Goal: Task Accomplishment & Management: Manage account settings

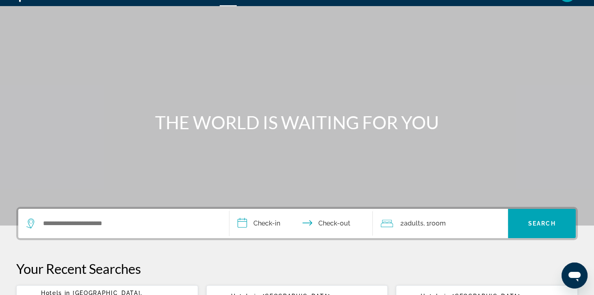
scroll to position [23, 0]
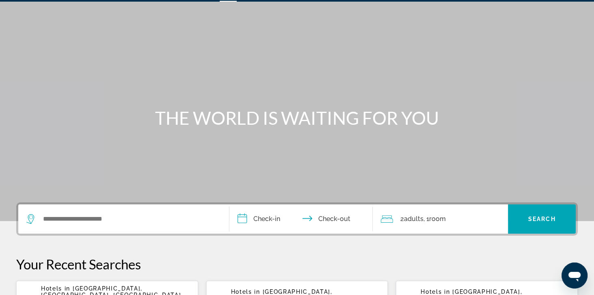
click at [86, 294] on span "Abu Dhabi, Abu Dhabi Emirate, United Arab Emirates (AUH)" at bounding box center [111, 294] width 140 height 19
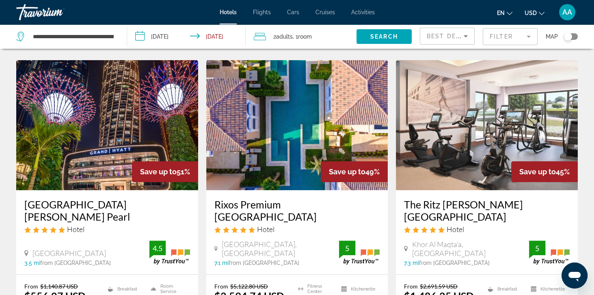
scroll to position [350, 0]
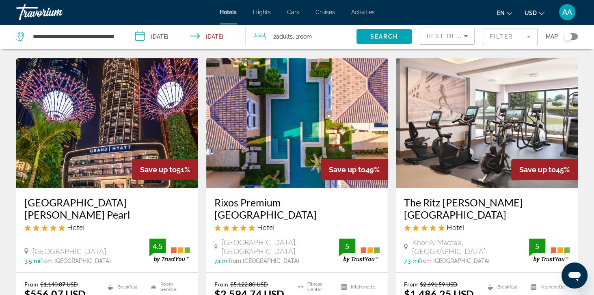
click at [133, 112] on img "Main content" at bounding box center [107, 123] width 182 height 130
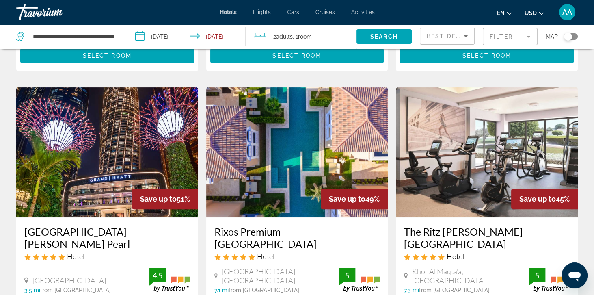
scroll to position [320, 0]
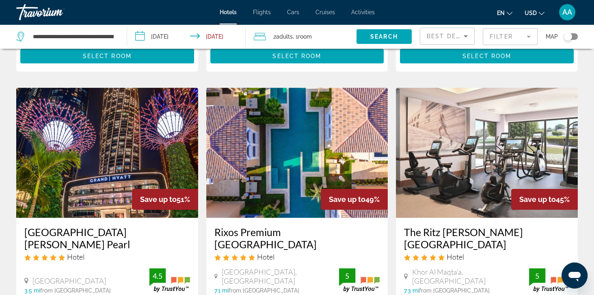
click at [67, 183] on img "Main content" at bounding box center [107, 153] width 182 height 130
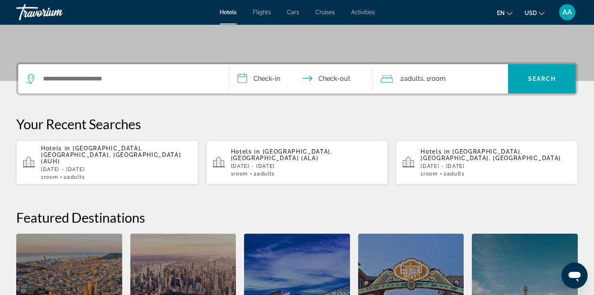
scroll to position [163, 0]
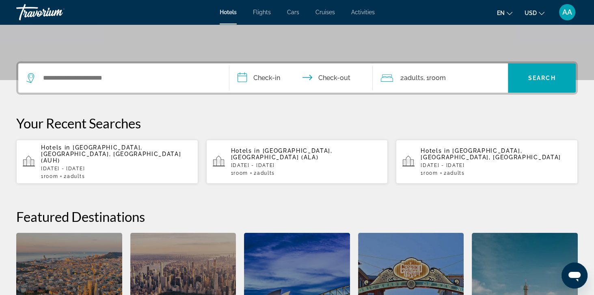
click at [133, 166] on p "Tue, 23 Sep - Sat, 27 Sep" at bounding box center [116, 169] width 151 height 6
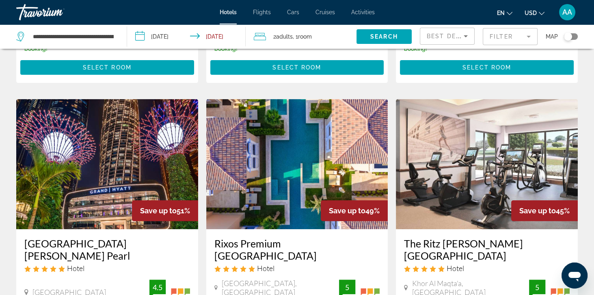
scroll to position [314, 0]
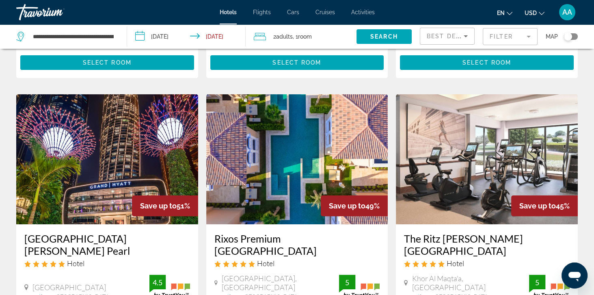
click at [100, 195] on img "Main content" at bounding box center [107, 159] width 182 height 130
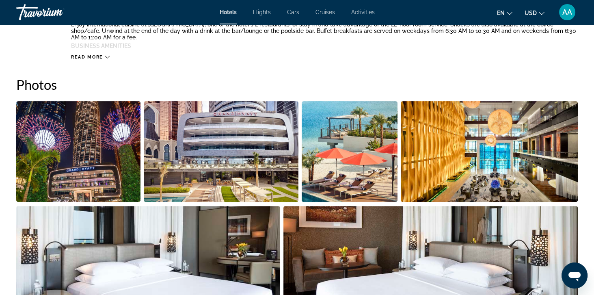
scroll to position [366, 0]
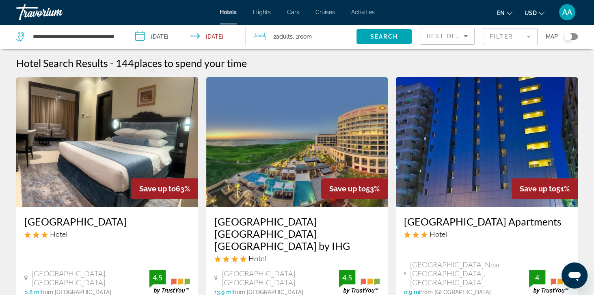
click at [330, 15] on span "Cruises" at bounding box center [324, 12] width 19 height 6
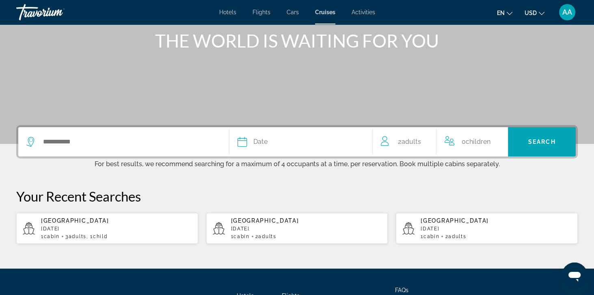
scroll to position [133, 0]
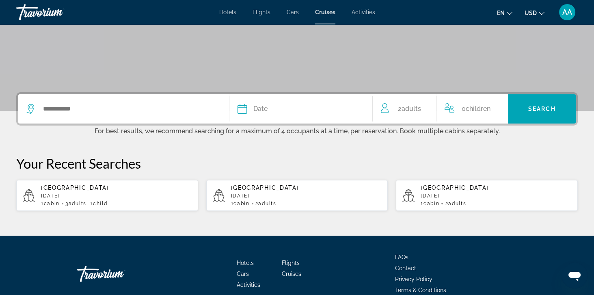
click at [134, 204] on div "1 cabin 3 Adult Adults , 1 Child Children" at bounding box center [116, 203] width 151 height 6
type input "**********"
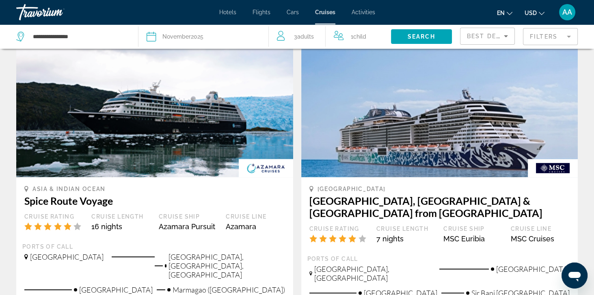
scroll to position [749, 0]
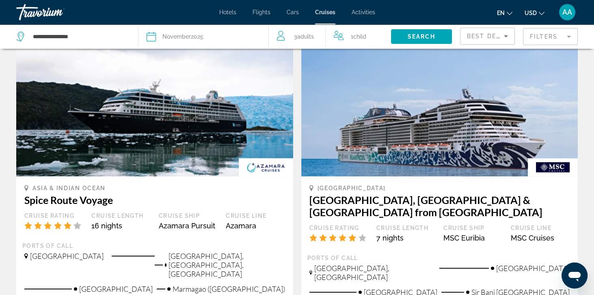
click at [243, 158] on img "Main content" at bounding box center [266, 167] width 54 height 18
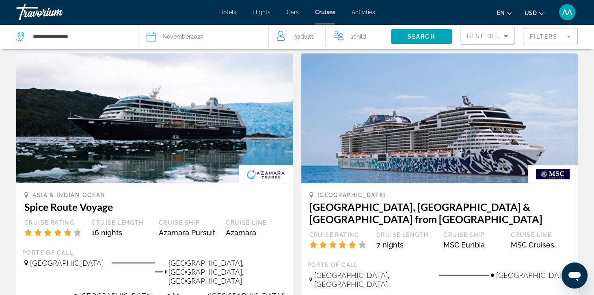
scroll to position [740, 0]
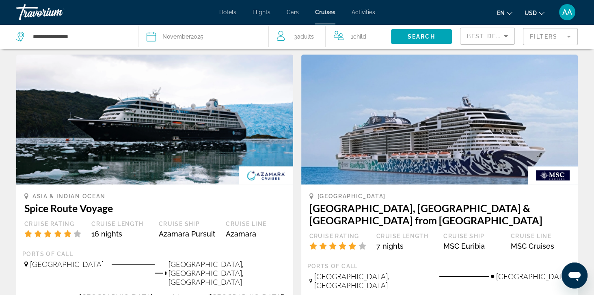
click at [86, 220] on div "Cruise Rating" at bounding box center [53, 232] width 67 height 24
click at [92, 202] on h3 "Spice Route Voyage" at bounding box center [154, 208] width 260 height 12
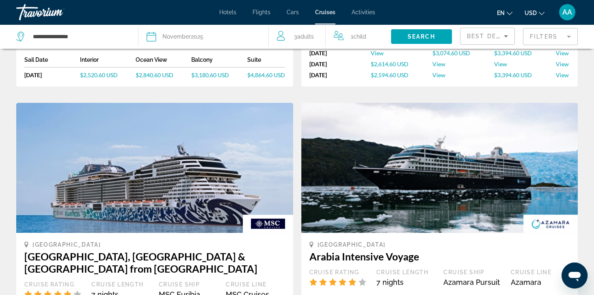
scroll to position [348, 0]
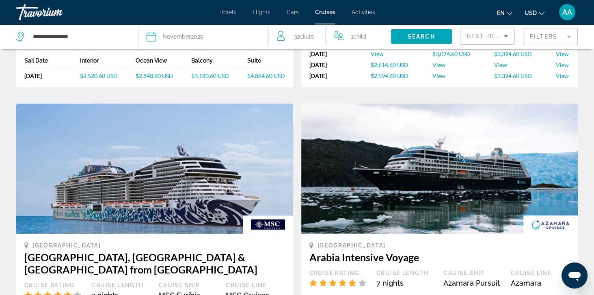
click at [169, 243] on div "Dubai & Emirates Dubai, Abu Dhabi & Qatar from Abu Dhabi Cruise Rating Cruise L…" at bounding box center [154, 276] width 260 height 70
click at [183, 251] on h3 "Dubai, Abu Dhabi & Qatar from Abu Dhabi" at bounding box center [154, 263] width 260 height 24
click at [105, 244] on div "Dubai & Emirates Dubai, Abu Dhabi & Qatar from Abu Dhabi Cruise Rating Cruise L…" at bounding box center [154, 276] width 260 height 70
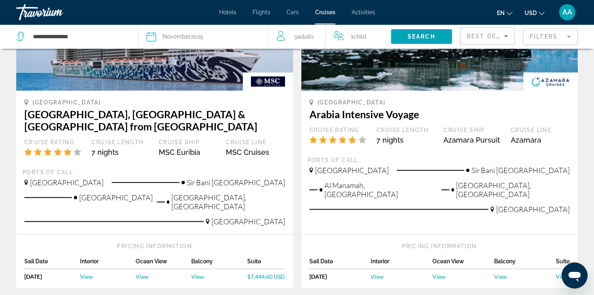
scroll to position [492, 0]
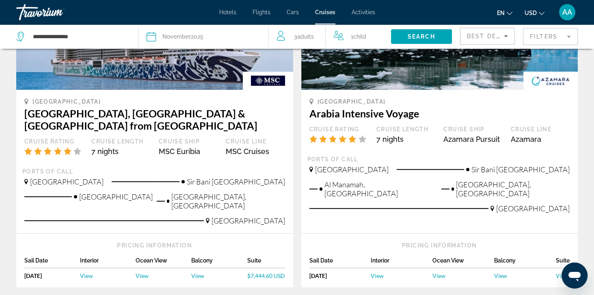
click at [168, 147] on div "MSC Euribia" at bounding box center [188, 151] width 59 height 9
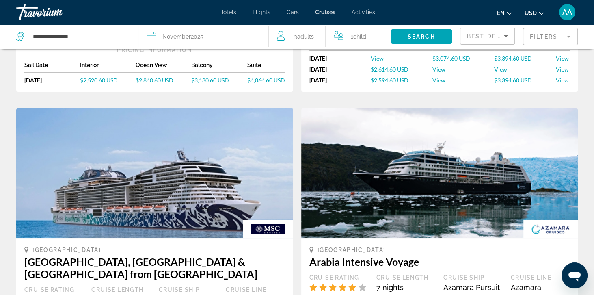
scroll to position [345, 0]
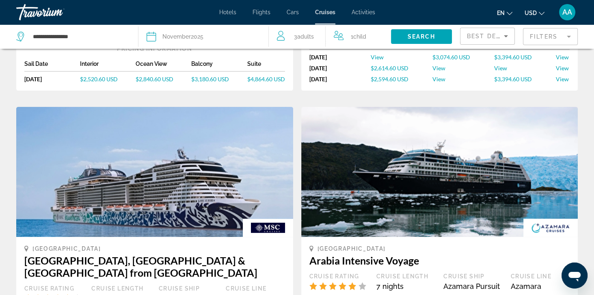
click at [121, 130] on img "Main content" at bounding box center [154, 172] width 277 height 130
click at [272, 218] on img "Main content" at bounding box center [268, 227] width 50 height 18
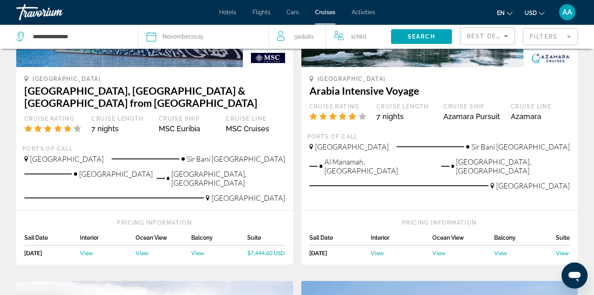
scroll to position [518, 0]
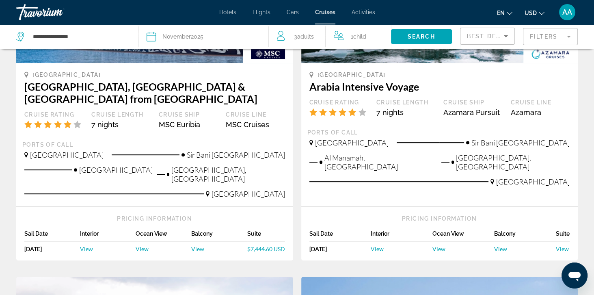
click at [90, 245] on span "View" at bounding box center [86, 248] width 13 height 7
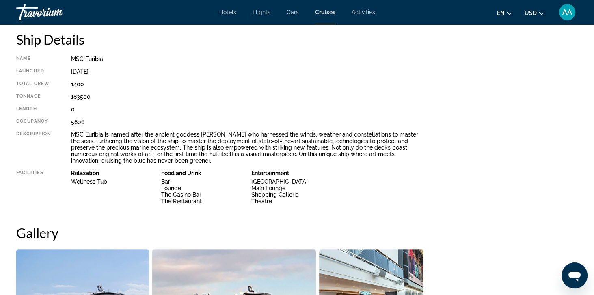
scroll to position [277, 0]
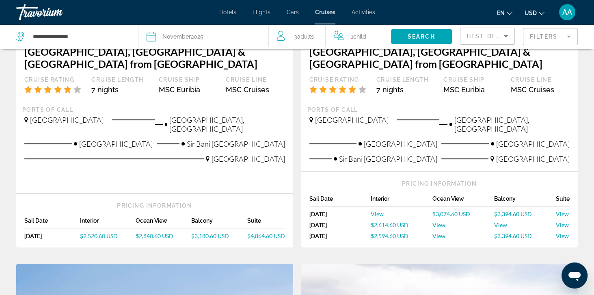
scroll to position [189, 0]
click at [163, 221] on div "Pricing Information Sail Date Interior Ocean View Balcony Suite Sat, Nov 29, 20…" at bounding box center [154, 220] width 277 height 54
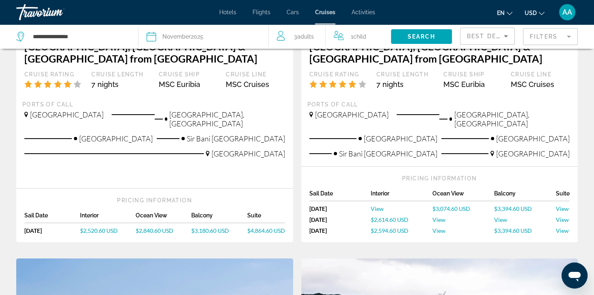
scroll to position [195, 0]
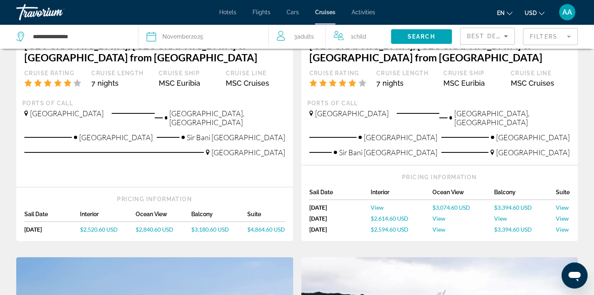
click at [161, 226] on span "$2,840.60 USD" at bounding box center [155, 229] width 38 height 7
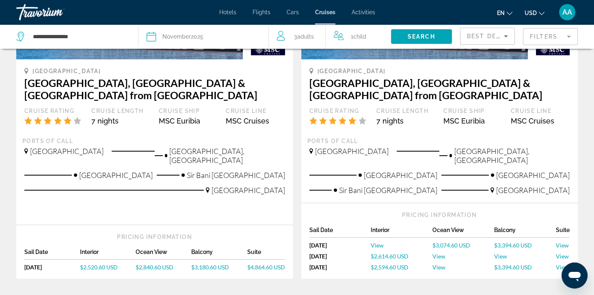
scroll to position [157, 0]
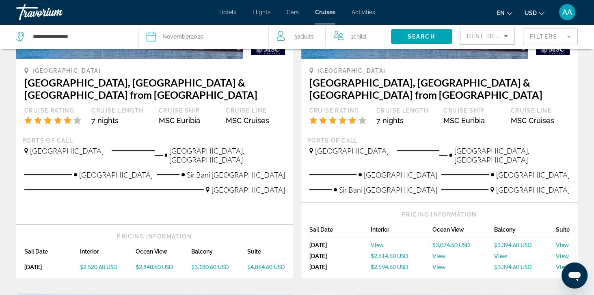
click at [217, 263] on span "$3,180.60 USD" at bounding box center [210, 266] width 38 height 7
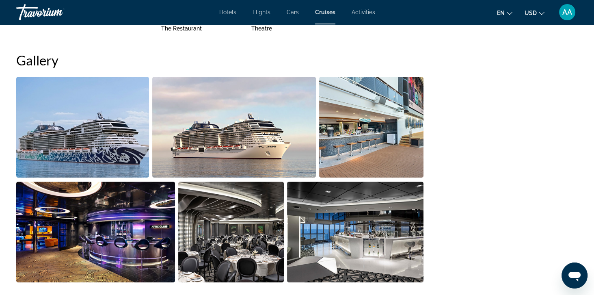
scroll to position [448, 0]
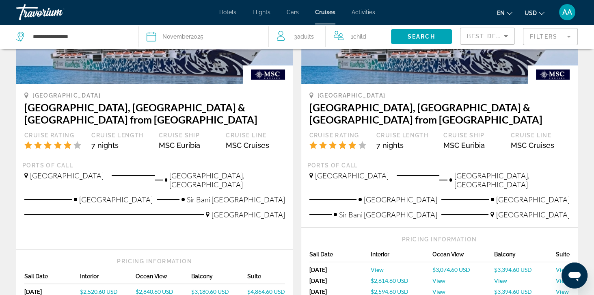
scroll to position [133, 0]
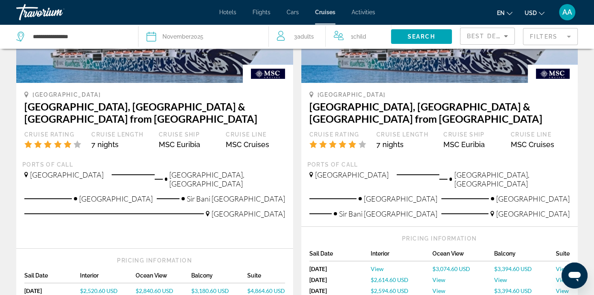
click at [275, 287] on span "$4,864.60 USD" at bounding box center [266, 290] width 38 height 7
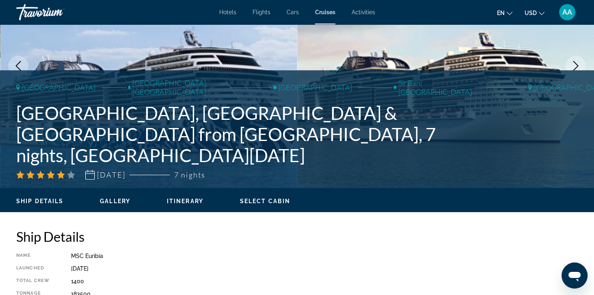
scroll to position [80, 0]
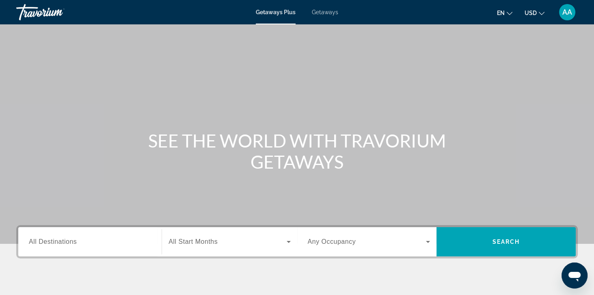
click at [328, 15] on span "Getaways" at bounding box center [325, 12] width 26 height 6
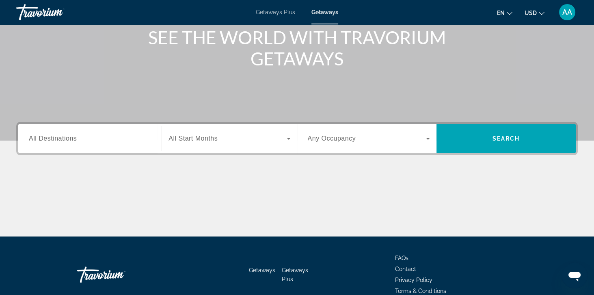
click at [45, 136] on span "All Destinations" at bounding box center [53, 138] width 48 height 7
click at [45, 136] on input "Destination All Destinations" at bounding box center [90, 139] width 122 height 10
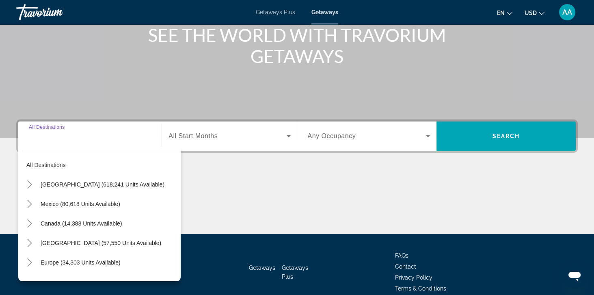
scroll to position [101, 0]
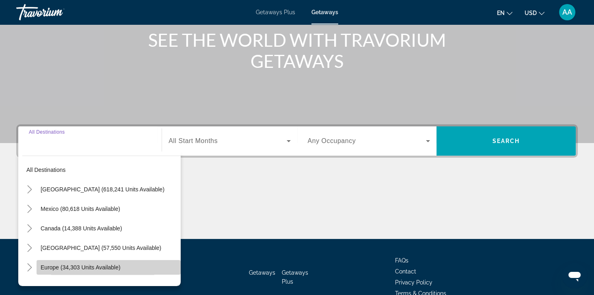
click at [64, 269] on span "Europe (34,303 units available)" at bounding box center [81, 267] width 80 height 6
type input "**********"
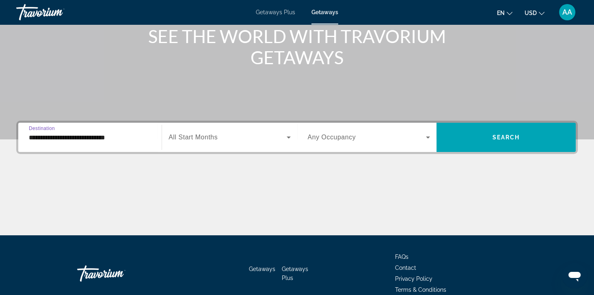
click at [200, 133] on span "All Start Months" at bounding box center [192, 136] width 49 height 7
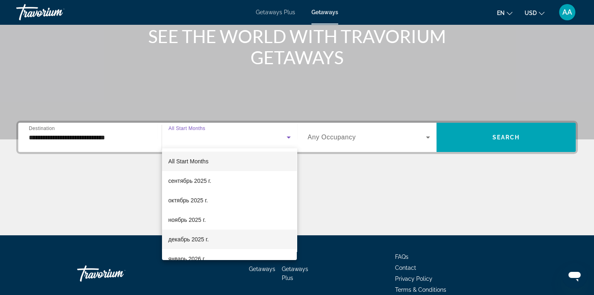
click at [190, 242] on span "декабрь 2025 г." at bounding box center [188, 239] width 40 height 10
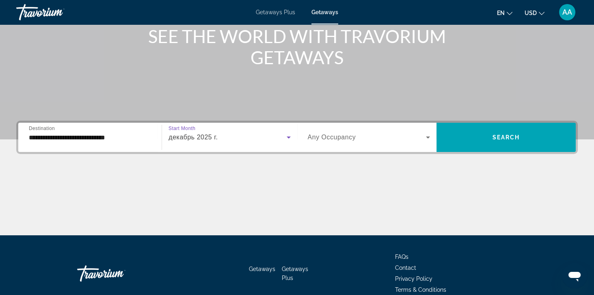
click at [338, 139] on span "Any Occupancy" at bounding box center [332, 136] width 48 height 7
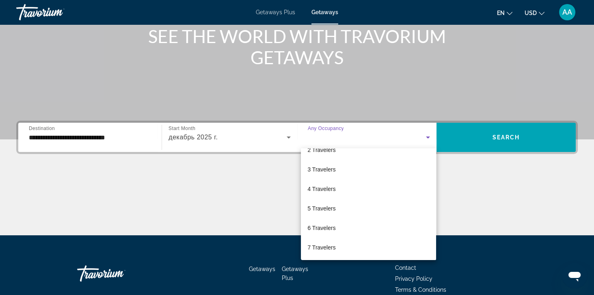
scroll to position [31, 0]
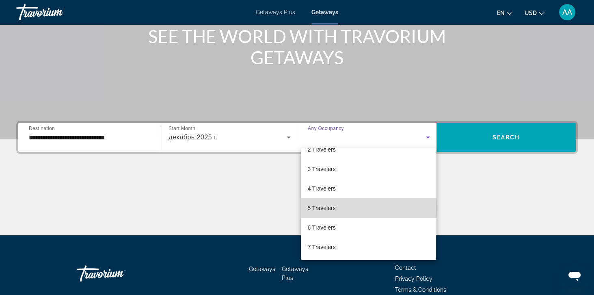
click at [318, 208] on span "5 Travelers" at bounding box center [321, 208] width 28 height 10
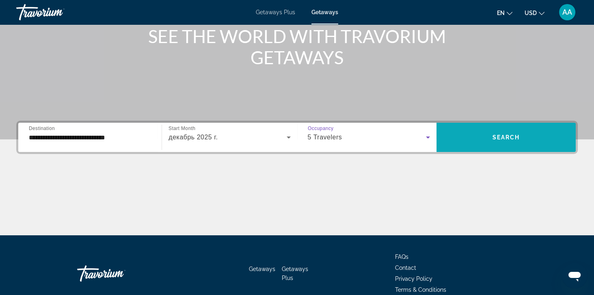
click at [536, 138] on span "Search widget" at bounding box center [505, 136] width 139 height 19
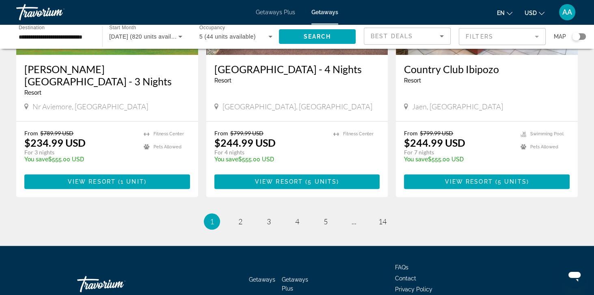
scroll to position [1002, 0]
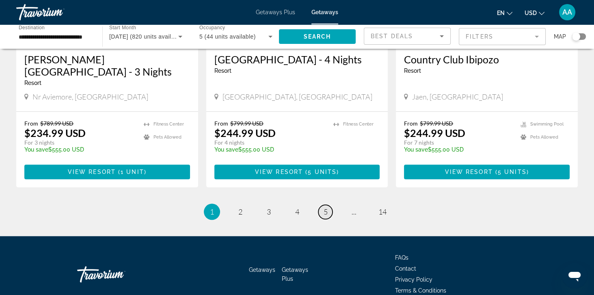
click at [329, 215] on link "page 5" at bounding box center [325, 211] width 14 height 14
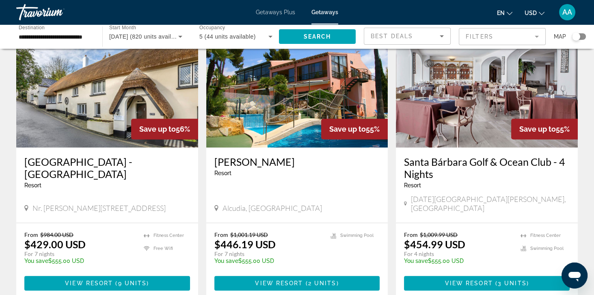
scroll to position [940, 0]
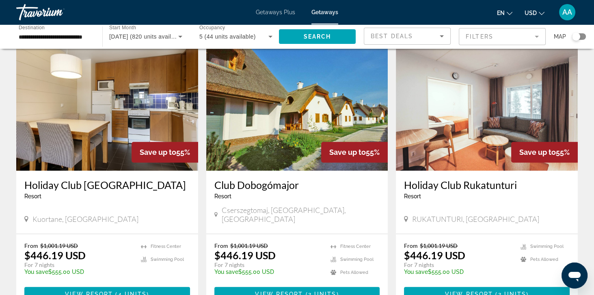
scroll to position [613, 0]
click at [312, 113] on img "Main content" at bounding box center [297, 106] width 182 height 130
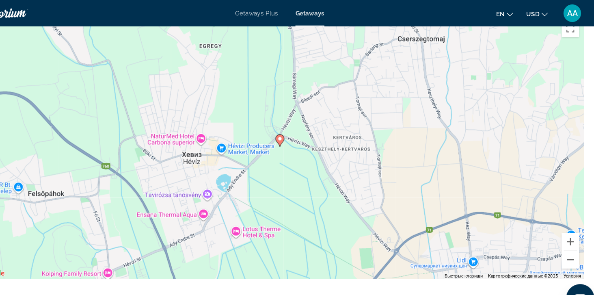
scroll to position [1235, 0]
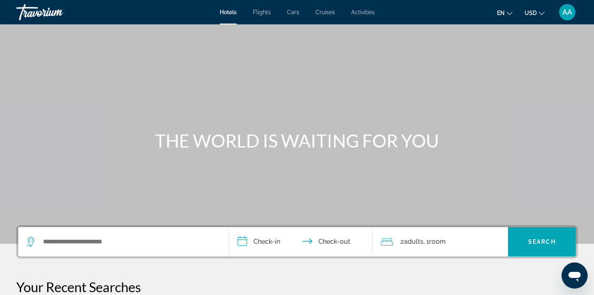
click at [568, 17] on div "AA" at bounding box center [567, 12] width 16 height 16
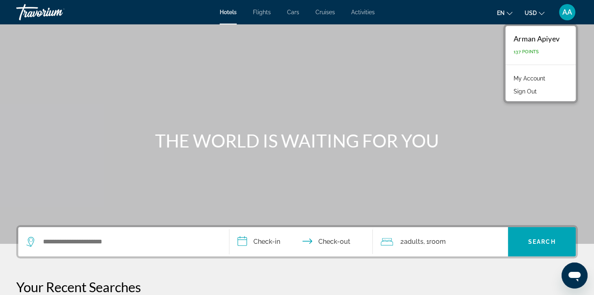
click at [546, 75] on link "My Account" at bounding box center [529, 78] width 40 height 11
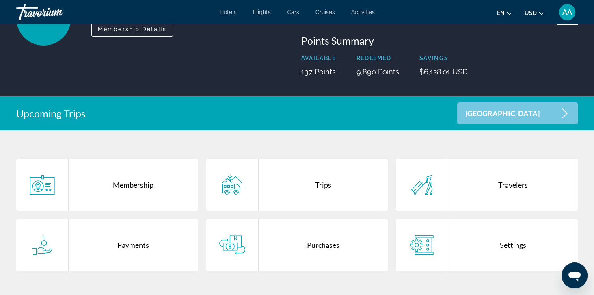
scroll to position [87, 0]
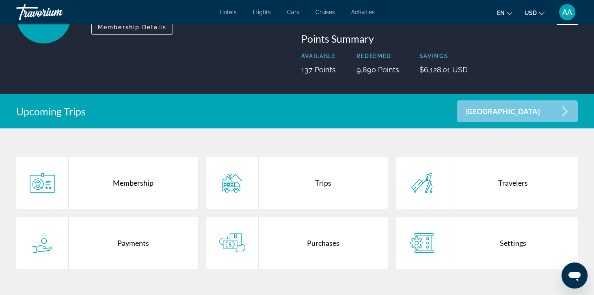
click at [332, 265] on div "Purchases" at bounding box center [322, 243] width 129 height 52
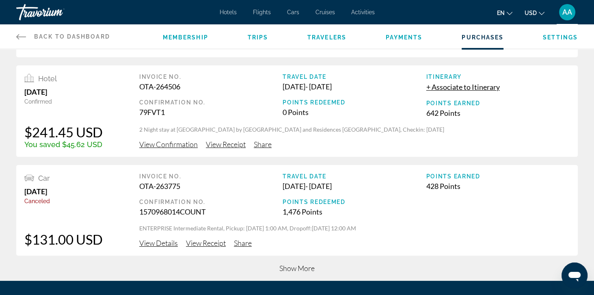
scroll to position [290, 0]
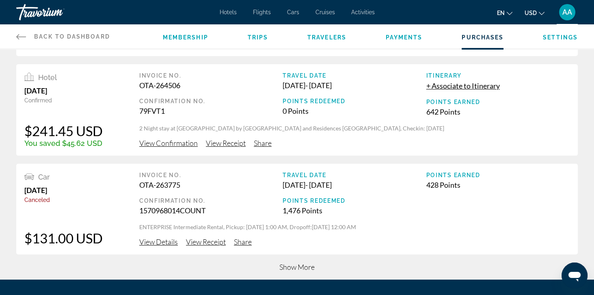
click at [305, 276] on div "Show More" at bounding box center [296, 270] width 561 height 17
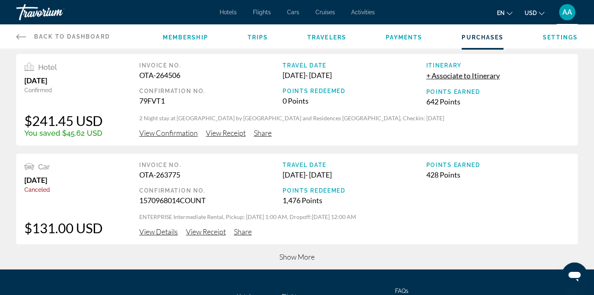
scroll to position [301, 0]
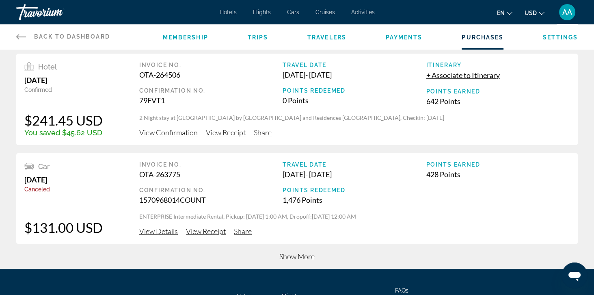
click at [296, 258] on span "Show More" at bounding box center [296, 256] width 35 height 9
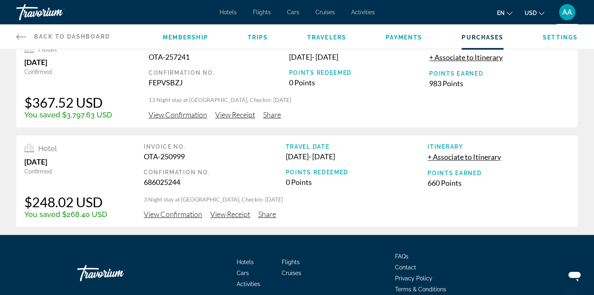
scroll to position [815, 0]
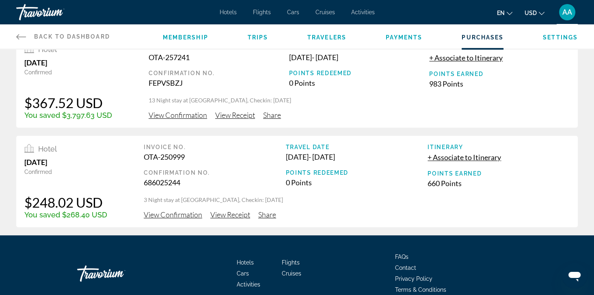
click at [178, 218] on span "View Confirmation" at bounding box center [173, 214] width 58 height 9
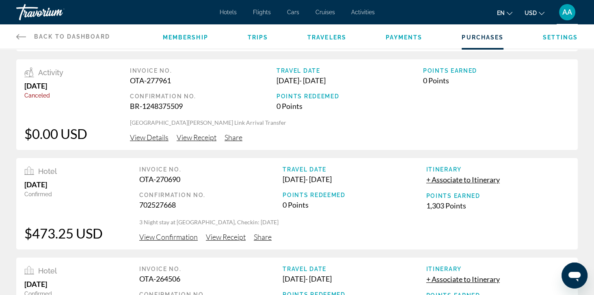
scroll to position [98, 0]
click at [185, 238] on span "View Confirmation" at bounding box center [168, 235] width 58 height 9
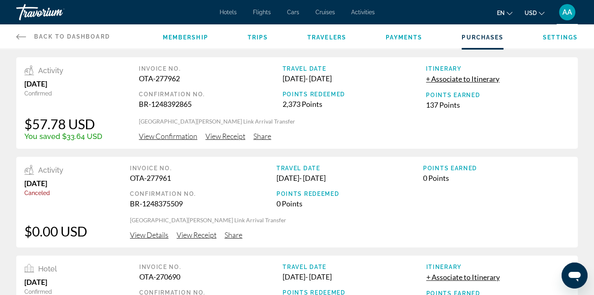
click at [168, 139] on span "View Confirmation" at bounding box center [168, 135] width 58 height 9
